Goal: Transaction & Acquisition: Obtain resource

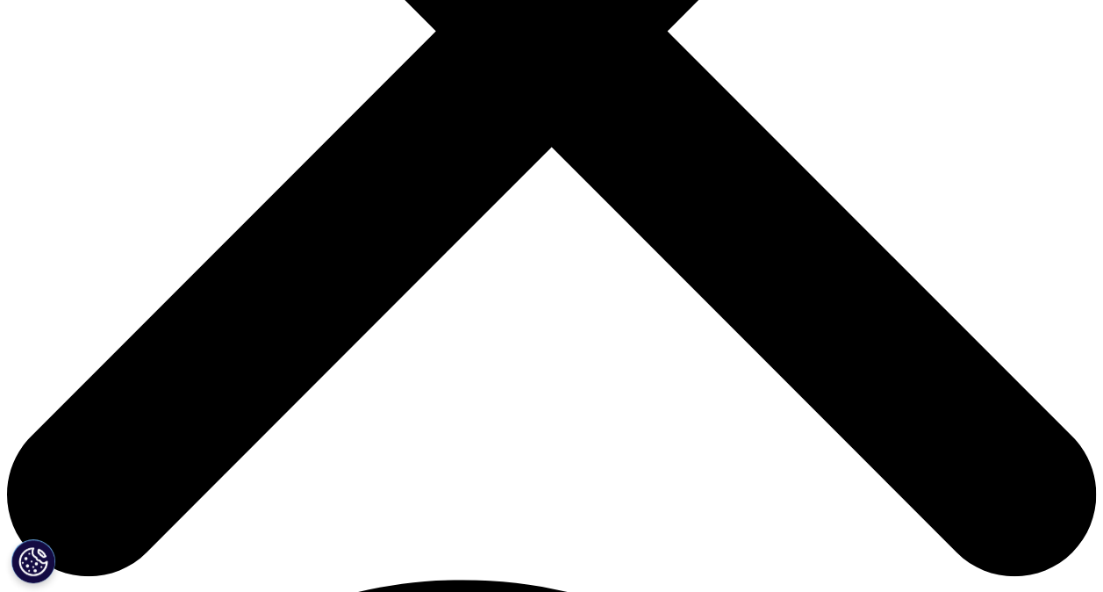
scroll to position [523, 1036]
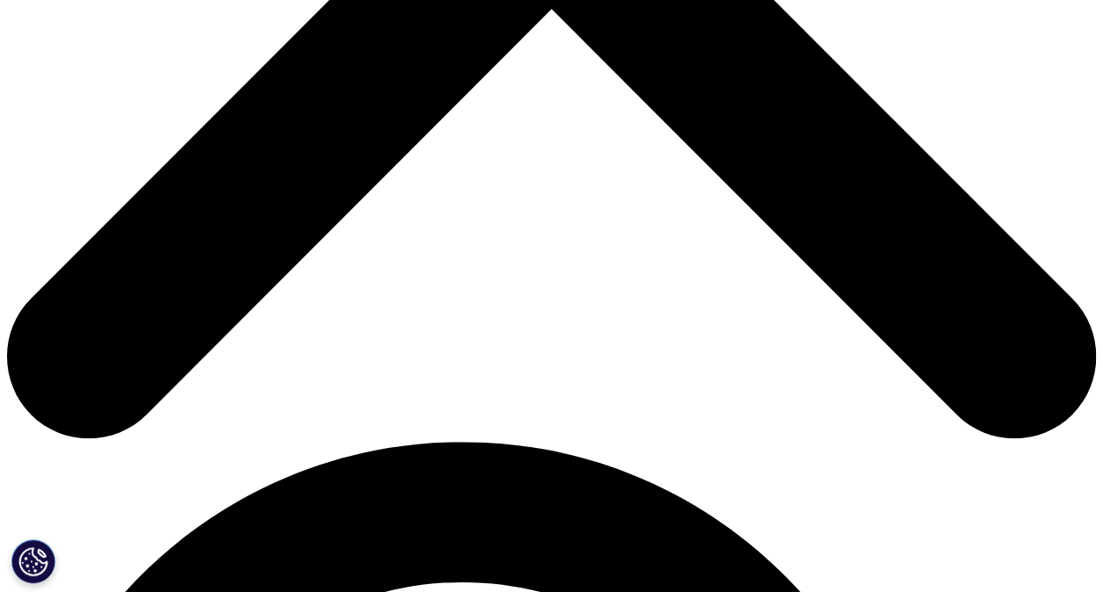
scroll to position [671, 0]
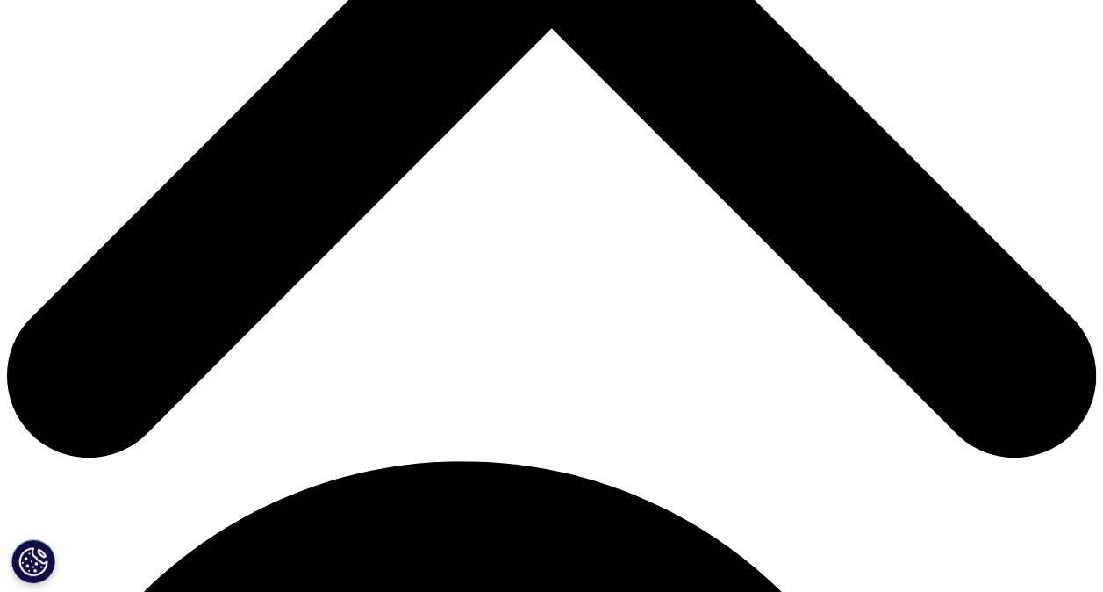
scroll to position [671, 0]
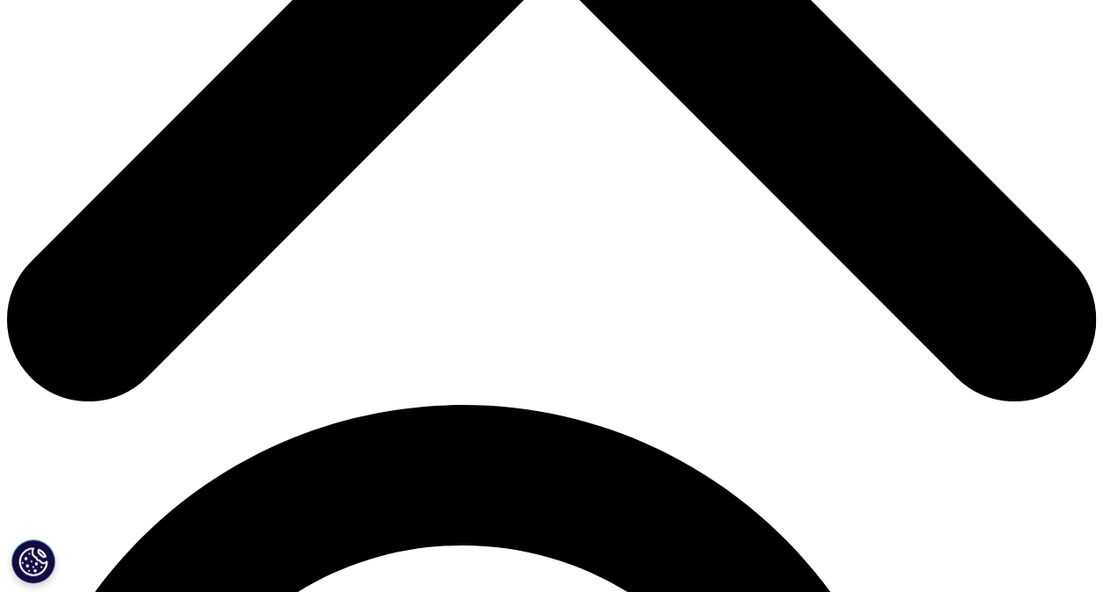
scroll to position [725, 0]
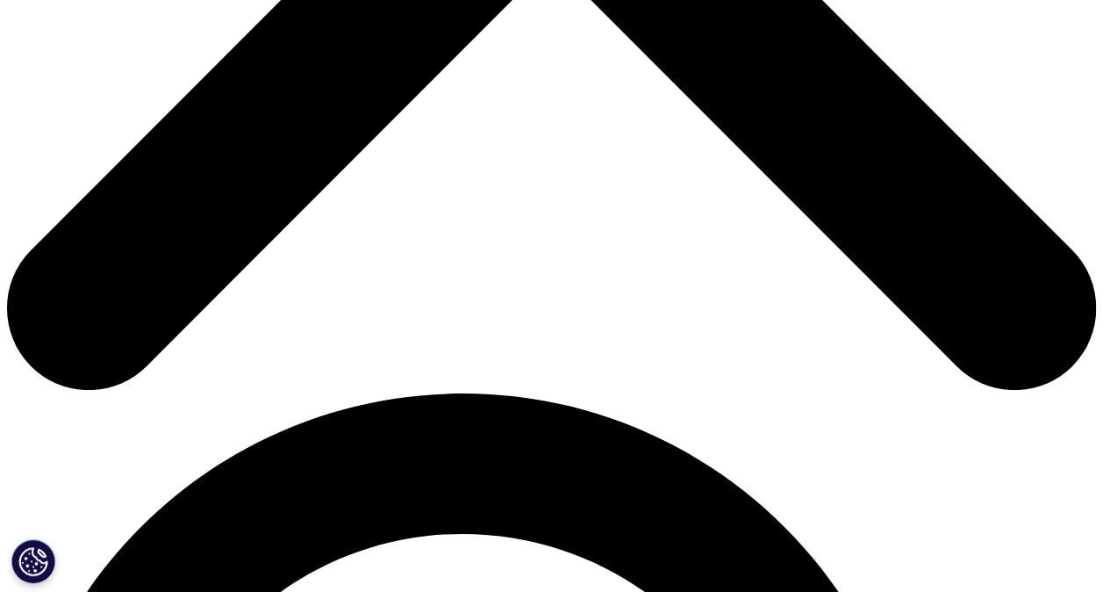
type input "Naruemon"
type input "Sangob"
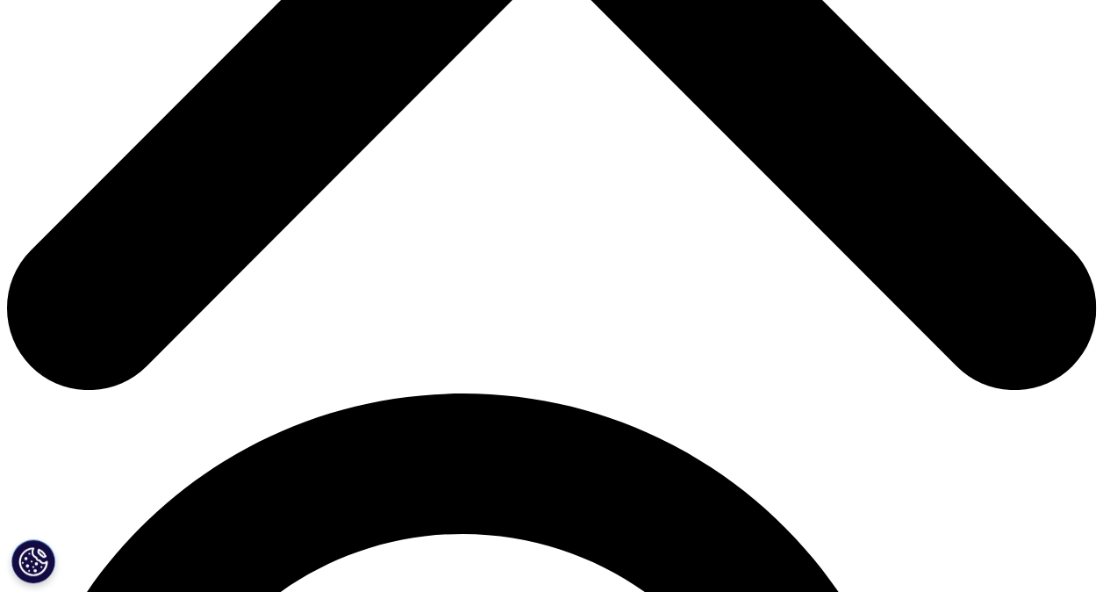
scroll to position [0, 33]
type input "iammamaru@gmail.com"
type input "Medical advisor"
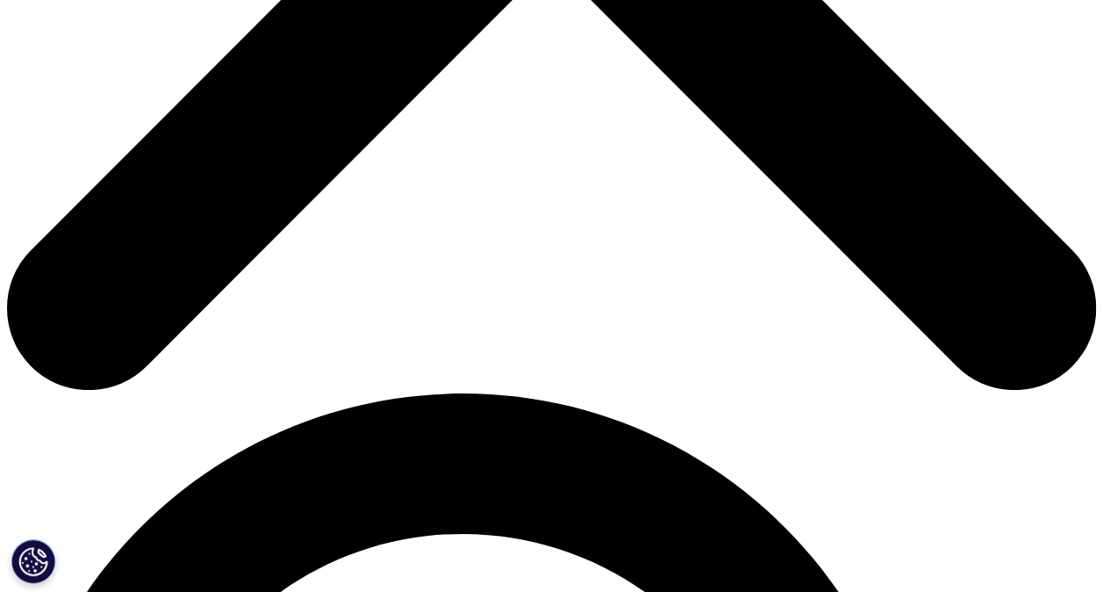
type input "Novartis"
select select "Thailand"
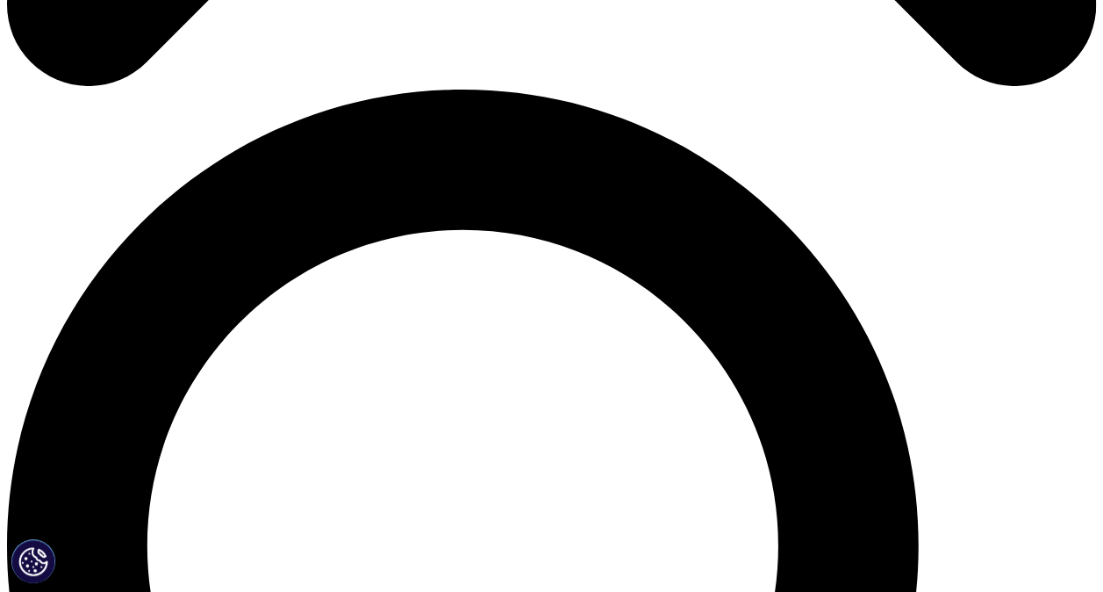
scroll to position [1030, 0]
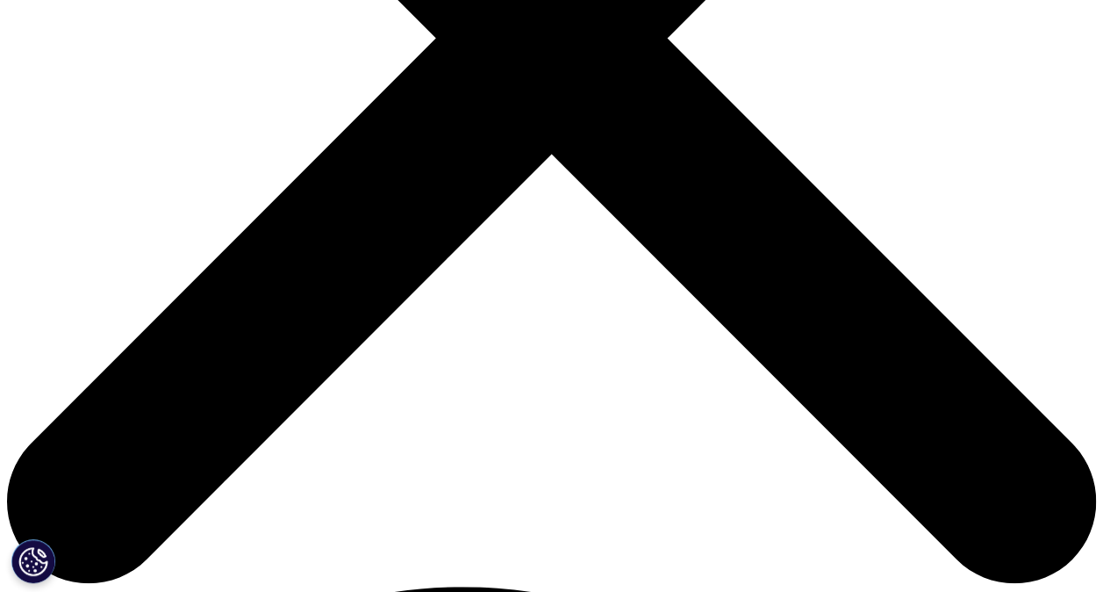
scroll to position [525, 0]
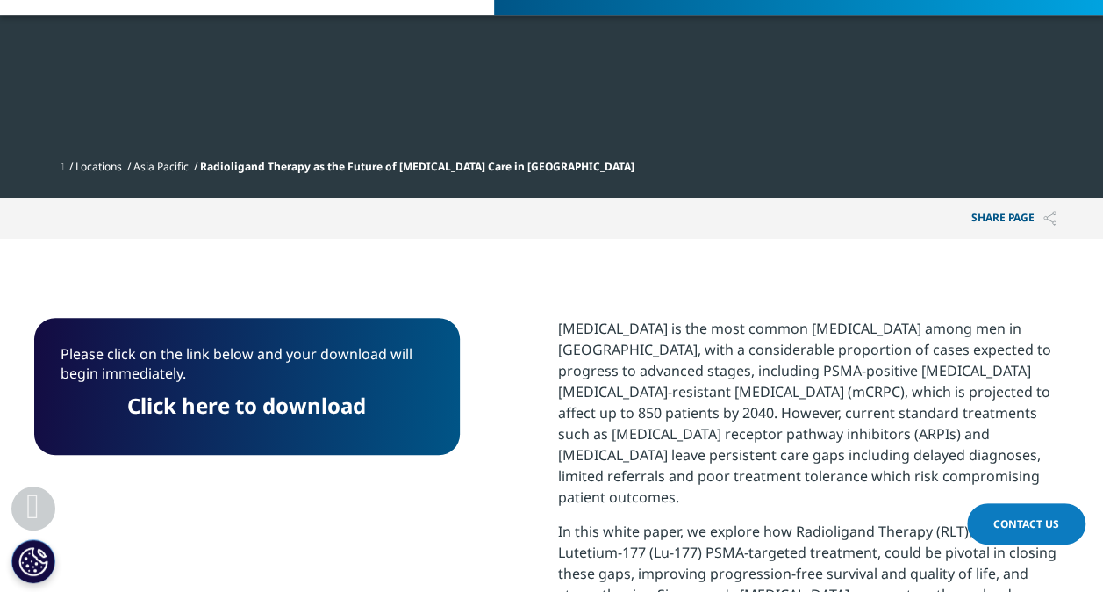
click at [251, 391] on link "Click here to download" at bounding box center [246, 405] width 239 height 29
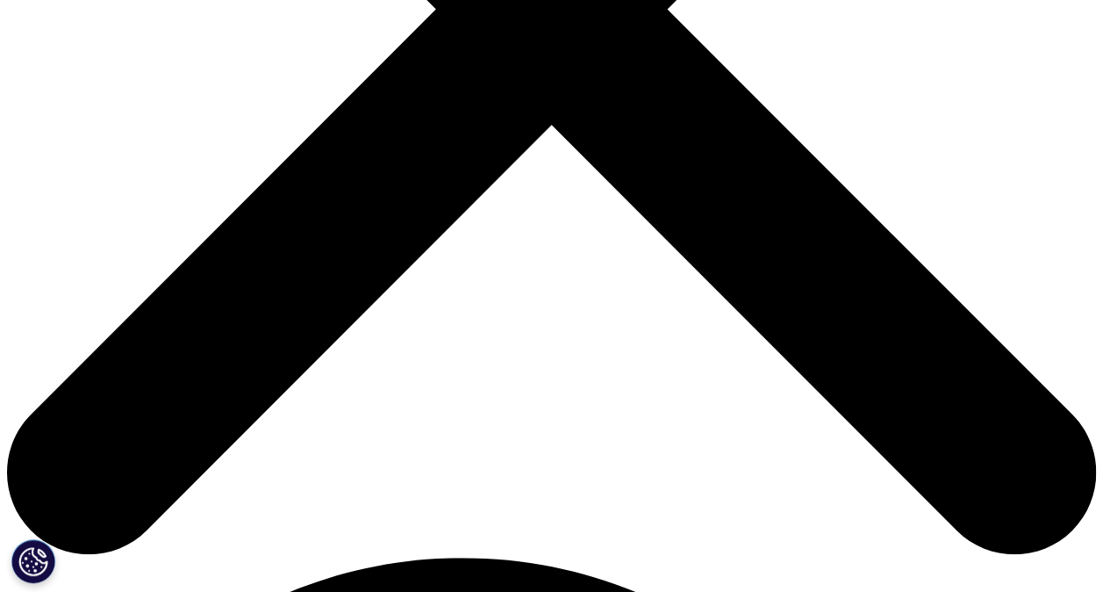
scroll to position [562, 0]
